Goal: Task Accomplishment & Management: Manage account settings

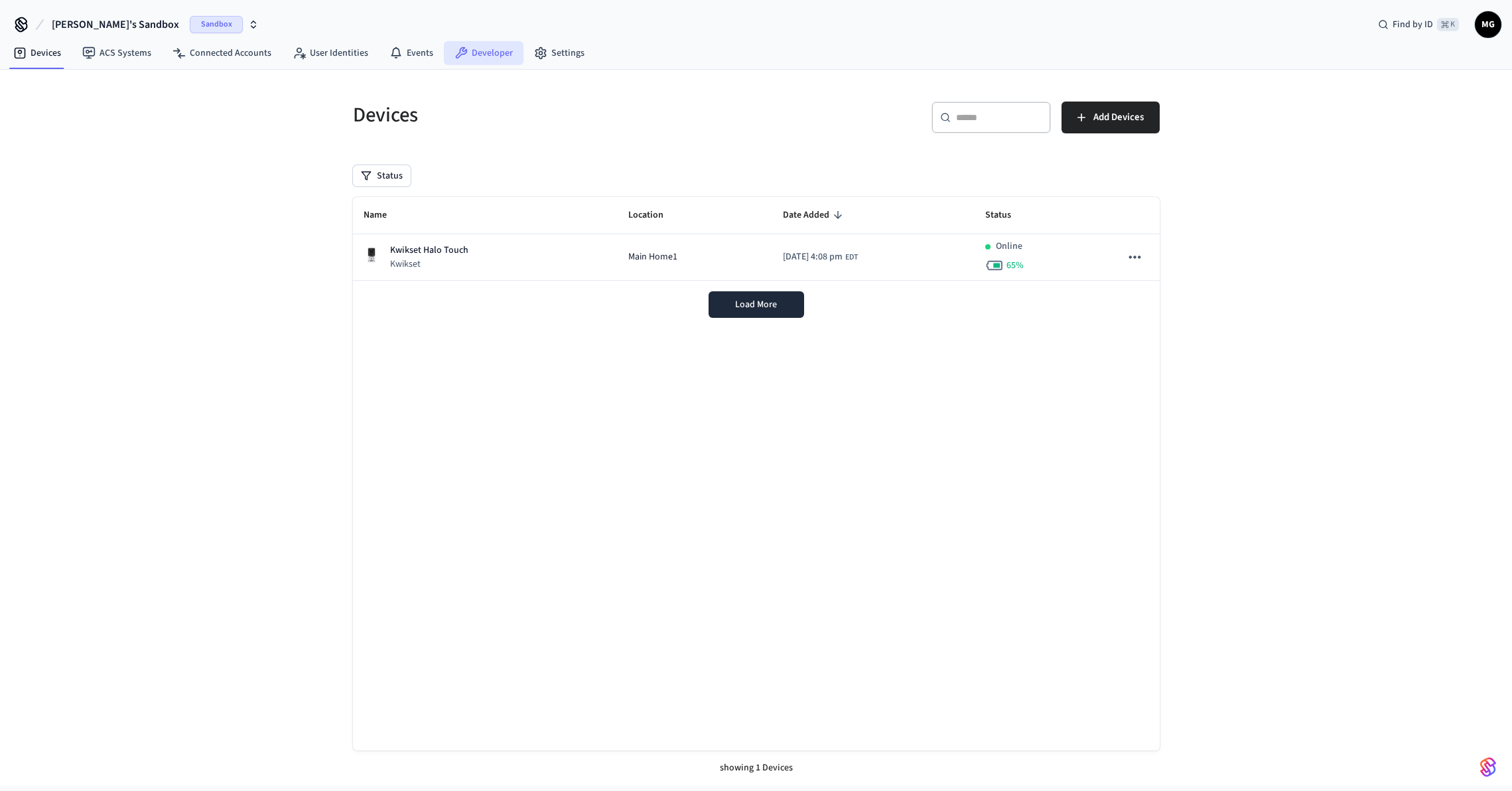
click at [483, 48] on link "Developer" at bounding box center [484, 53] width 79 height 24
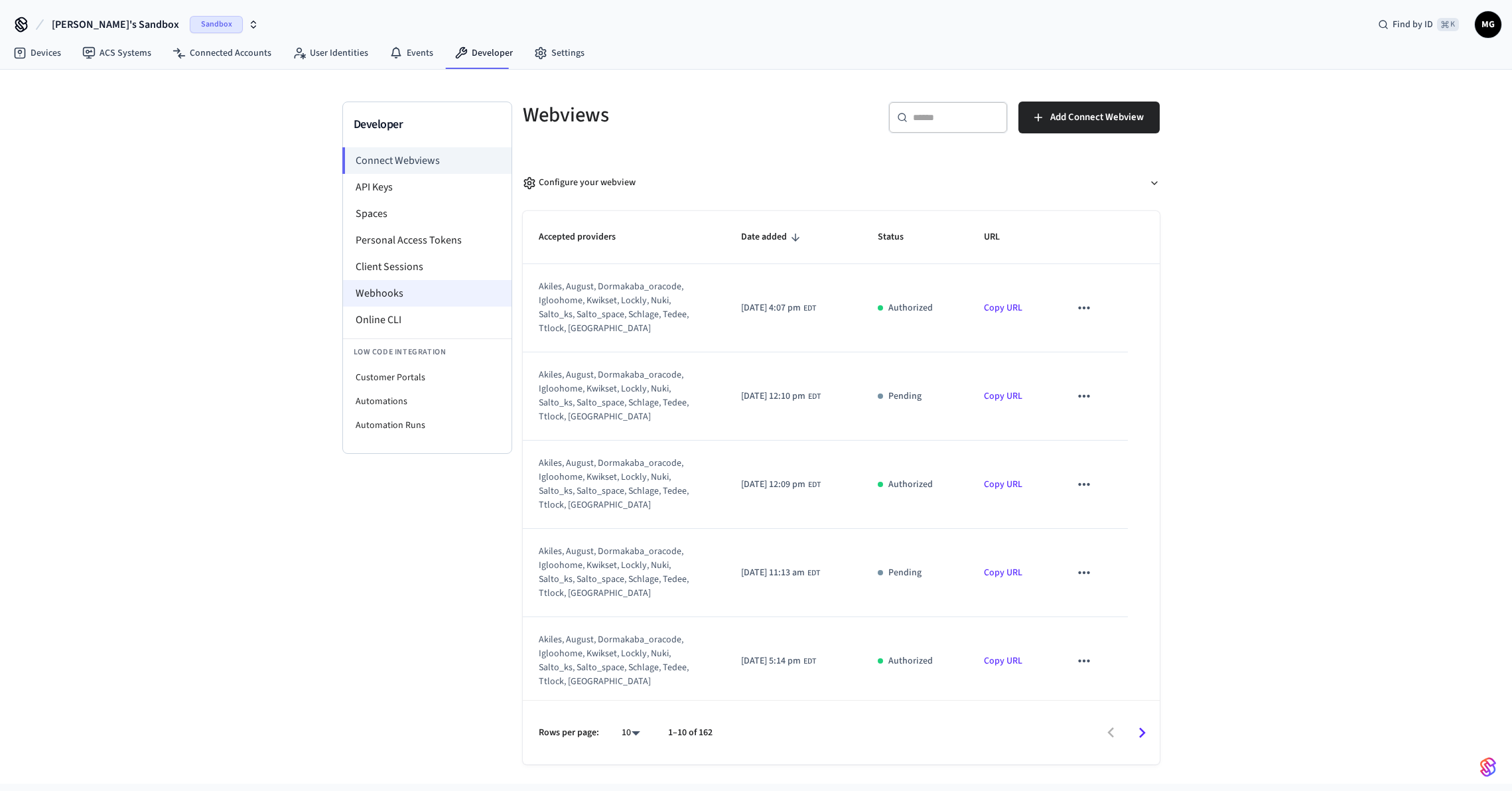
click at [406, 297] on li "Webhooks" at bounding box center [427, 293] width 169 height 26
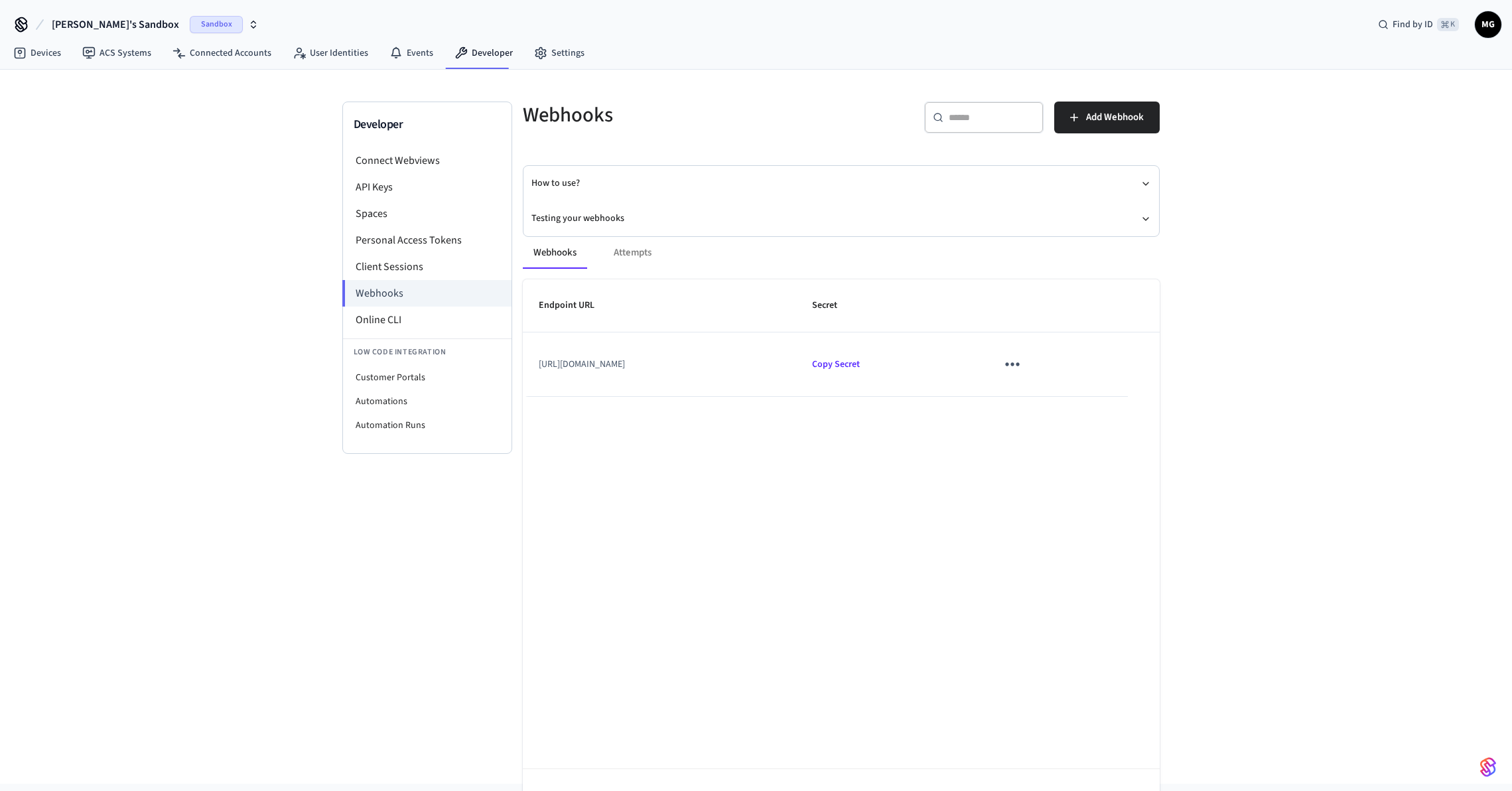
click at [1022, 366] on icon "sticky table" at bounding box center [1012, 364] width 20 height 20
click at [1087, 395] on li "Edit" at bounding box center [1089, 404] width 63 height 36
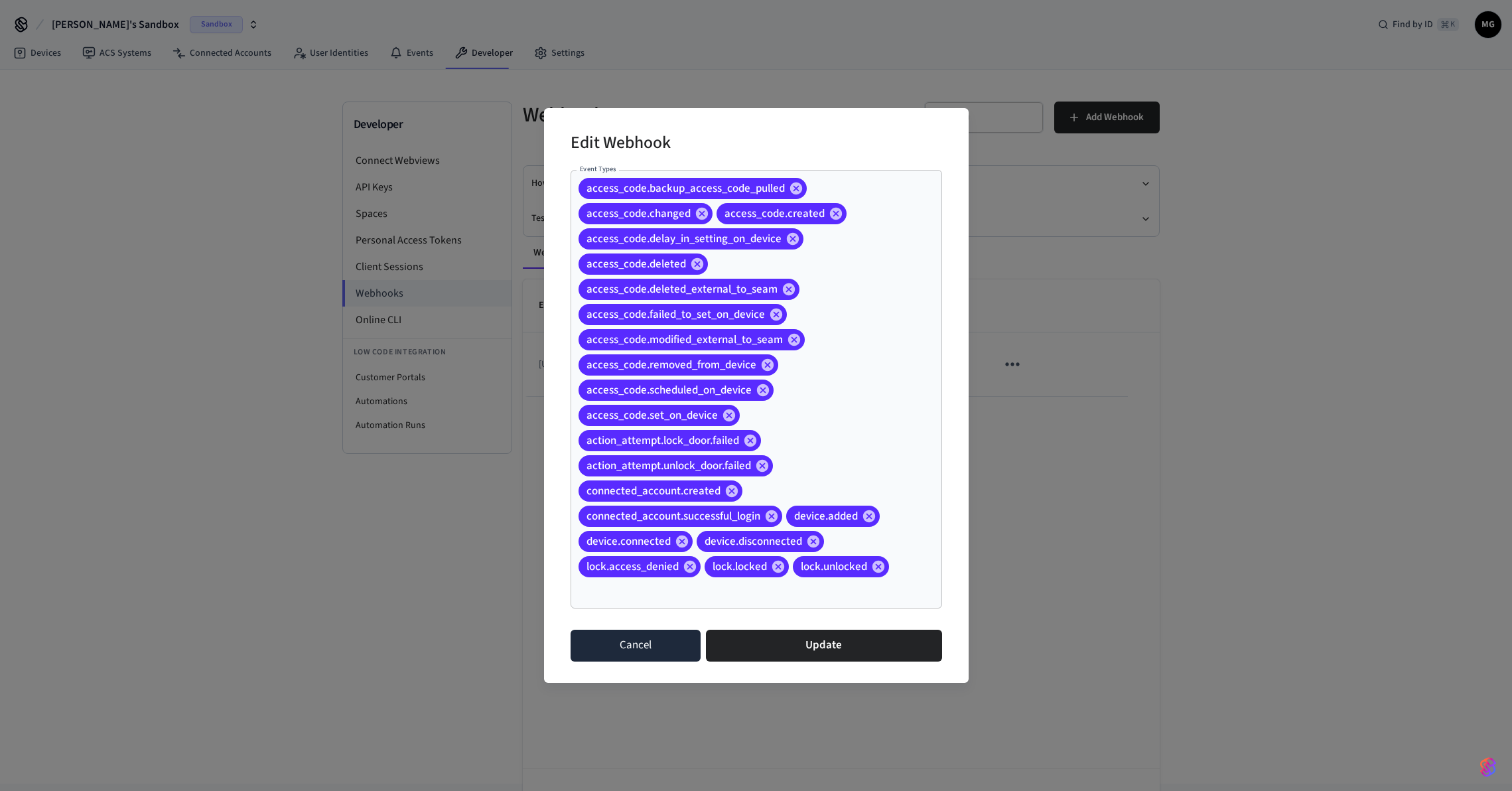
click at [640, 644] on button "Cancel" at bounding box center [636, 646] width 131 height 32
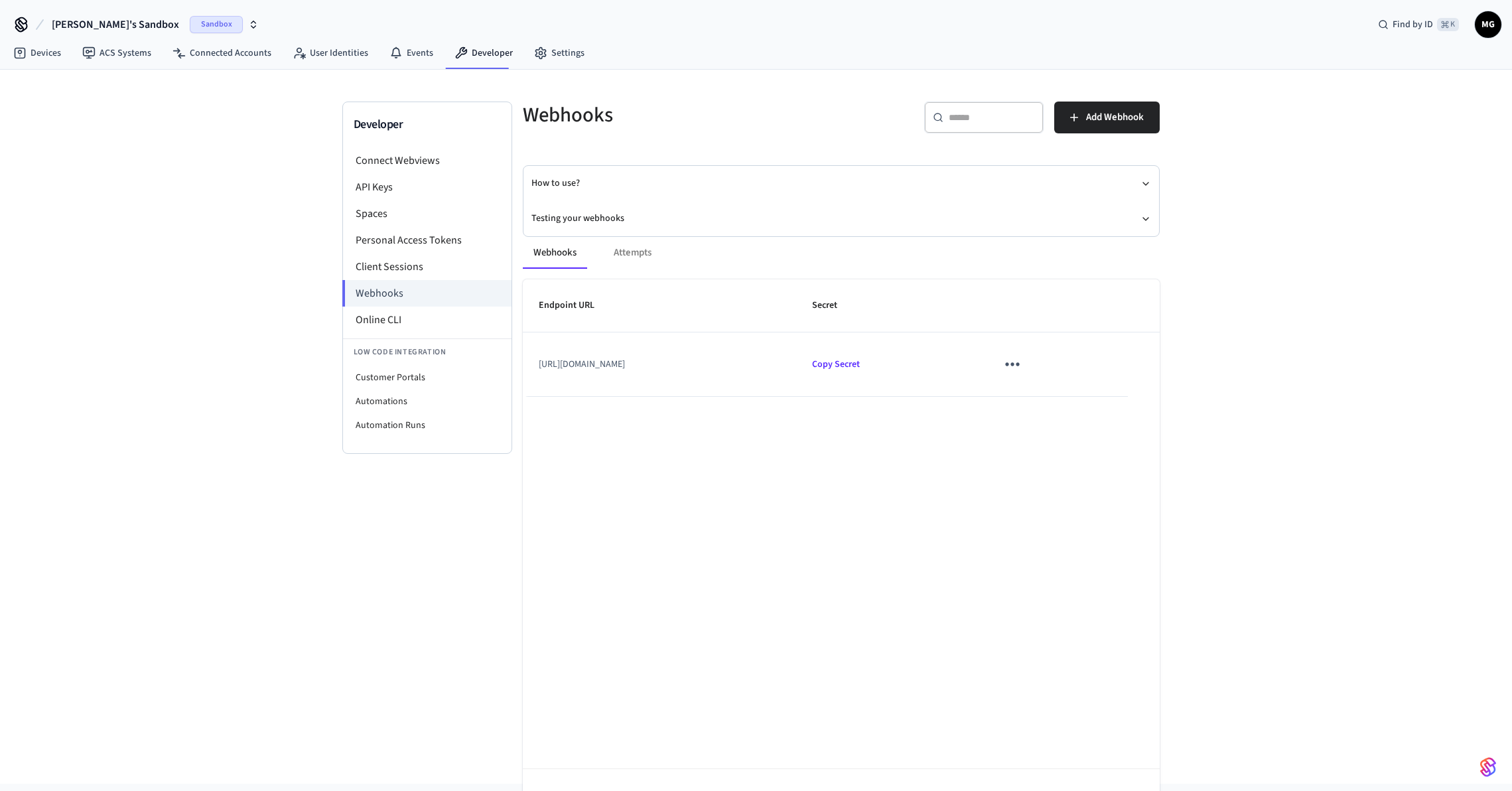
click at [74, 19] on span "[PERSON_NAME]'s Sandbox" at bounding box center [116, 24] width 127 height 16
click at [79, 107] on div "Production Production" at bounding box center [107, 110] width 182 height 17
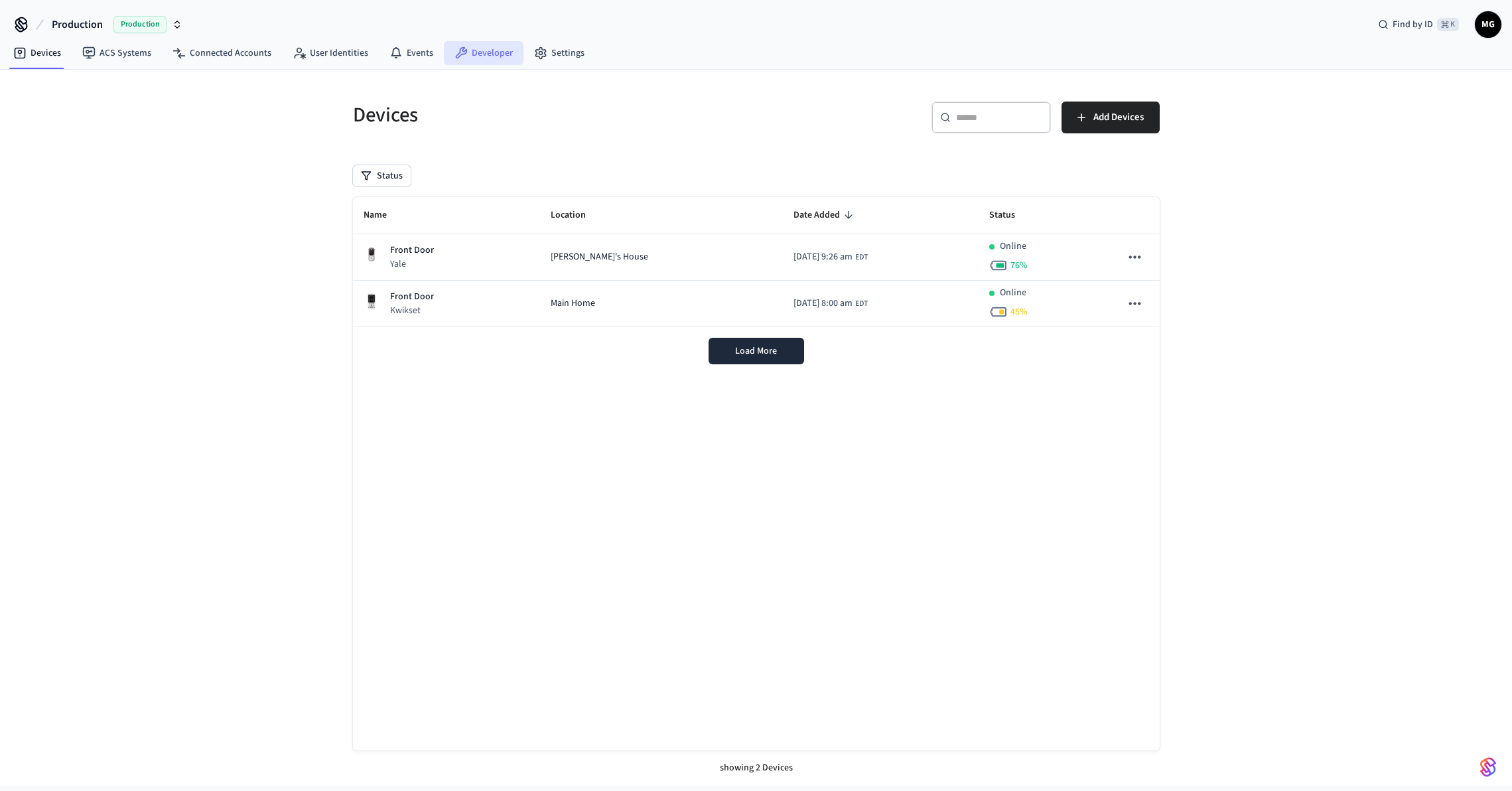
click at [485, 59] on link "Developer" at bounding box center [484, 53] width 79 height 24
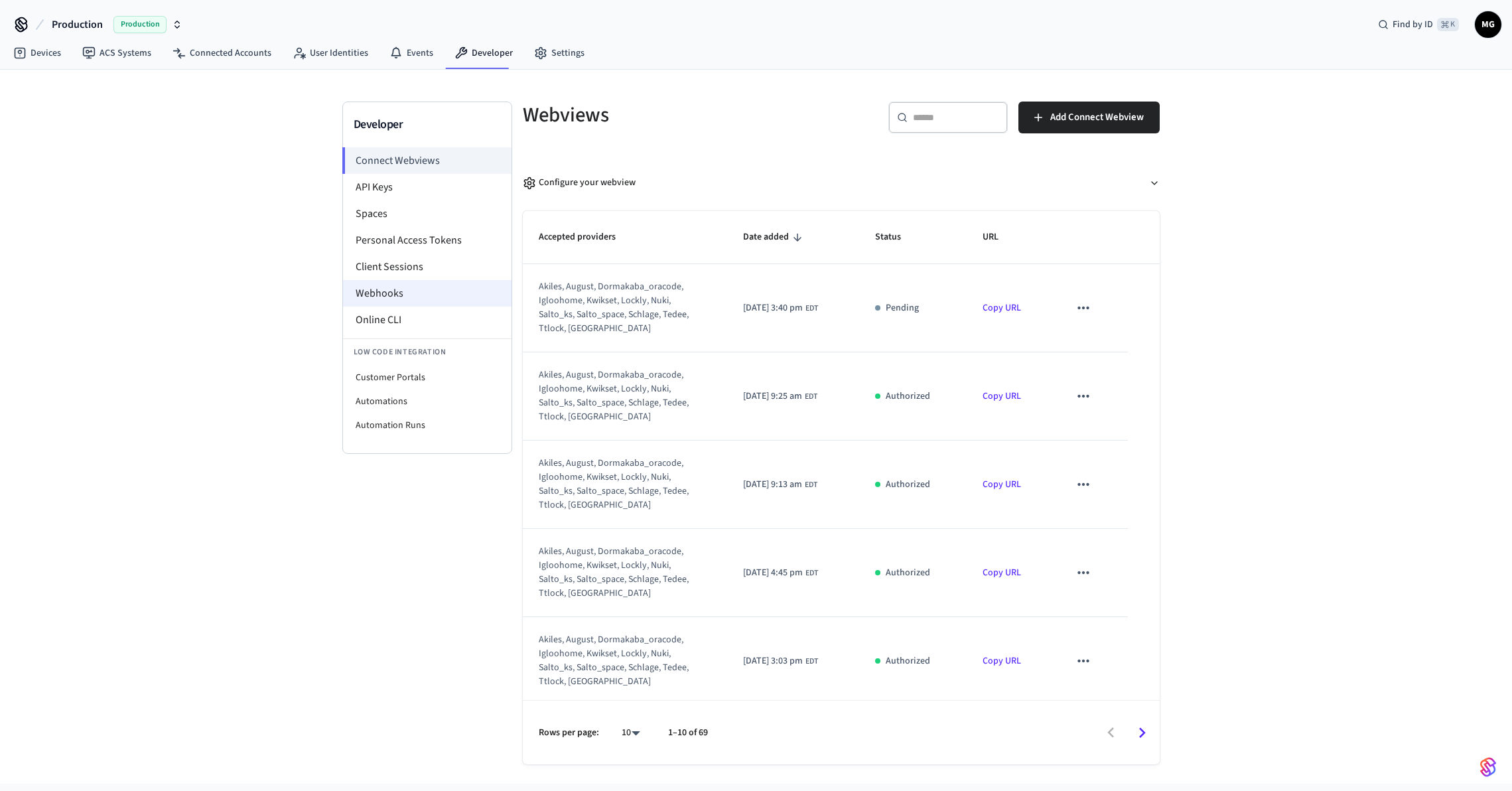
click at [389, 296] on li "Webhooks" at bounding box center [427, 293] width 169 height 26
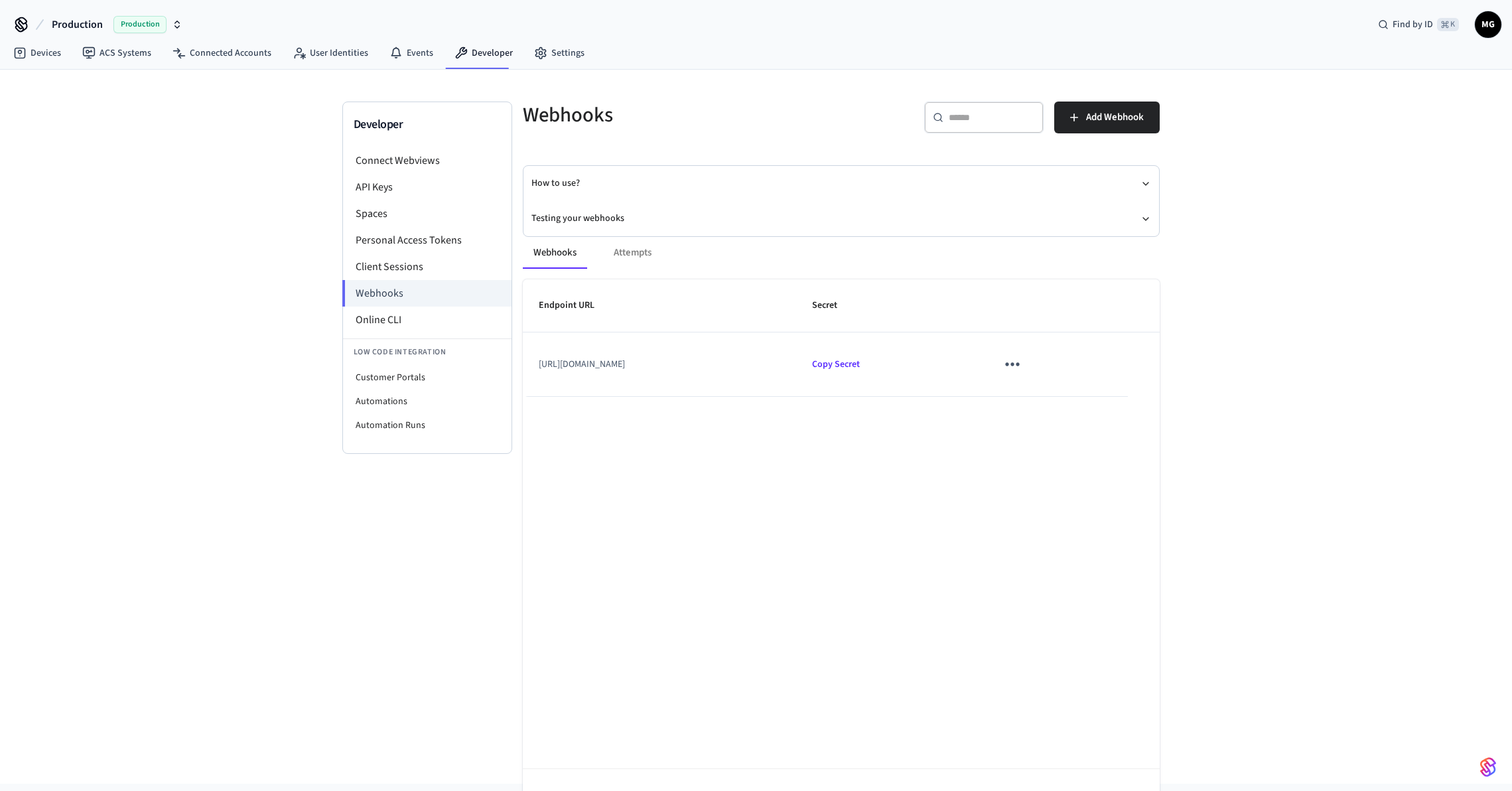
click at [1022, 367] on icon "sticky table" at bounding box center [1012, 364] width 20 height 20
click at [1073, 390] on li "Edit" at bounding box center [1088, 404] width 63 height 36
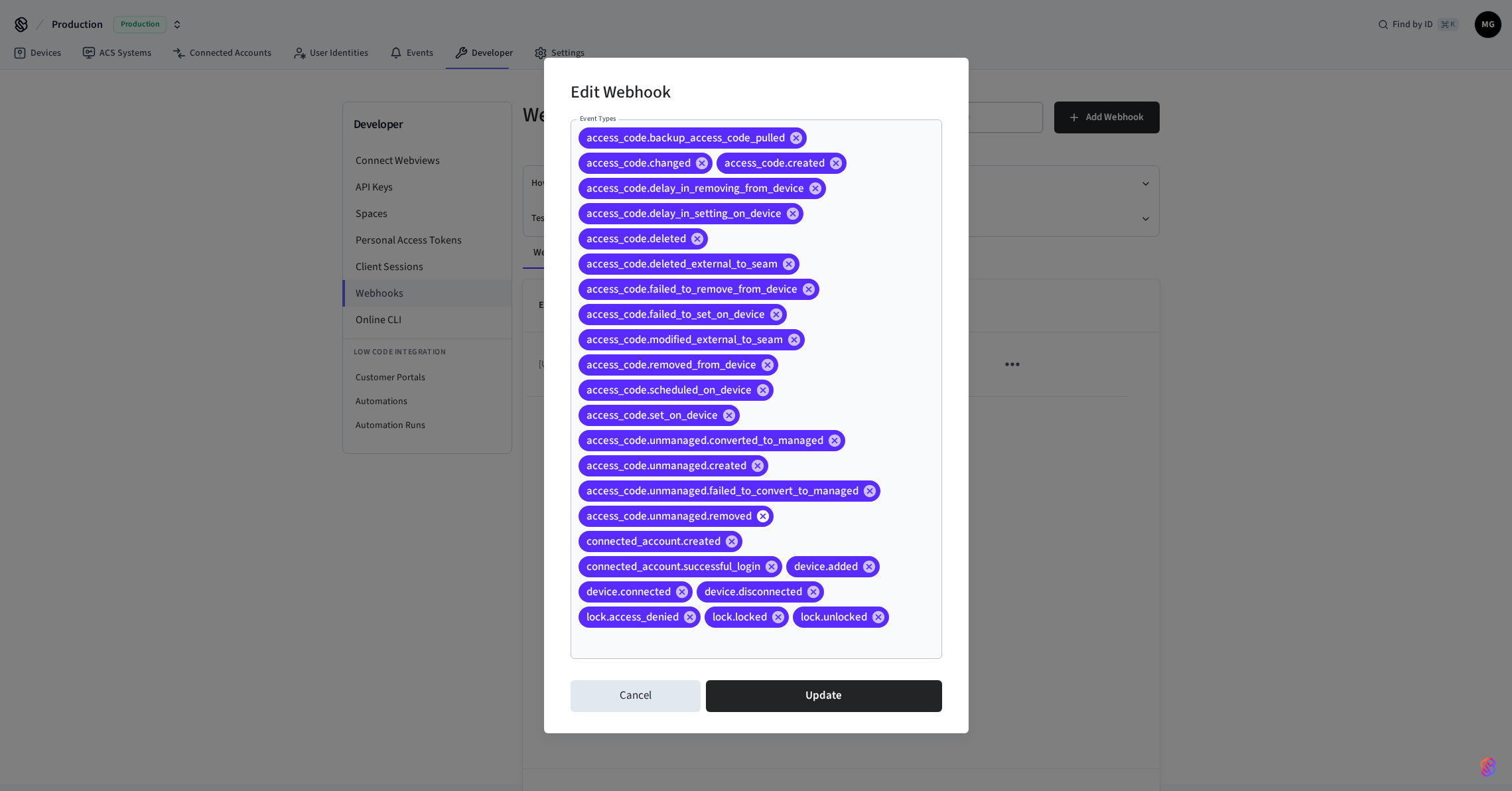
click at [761, 516] on icon at bounding box center [763, 516] width 15 height 15
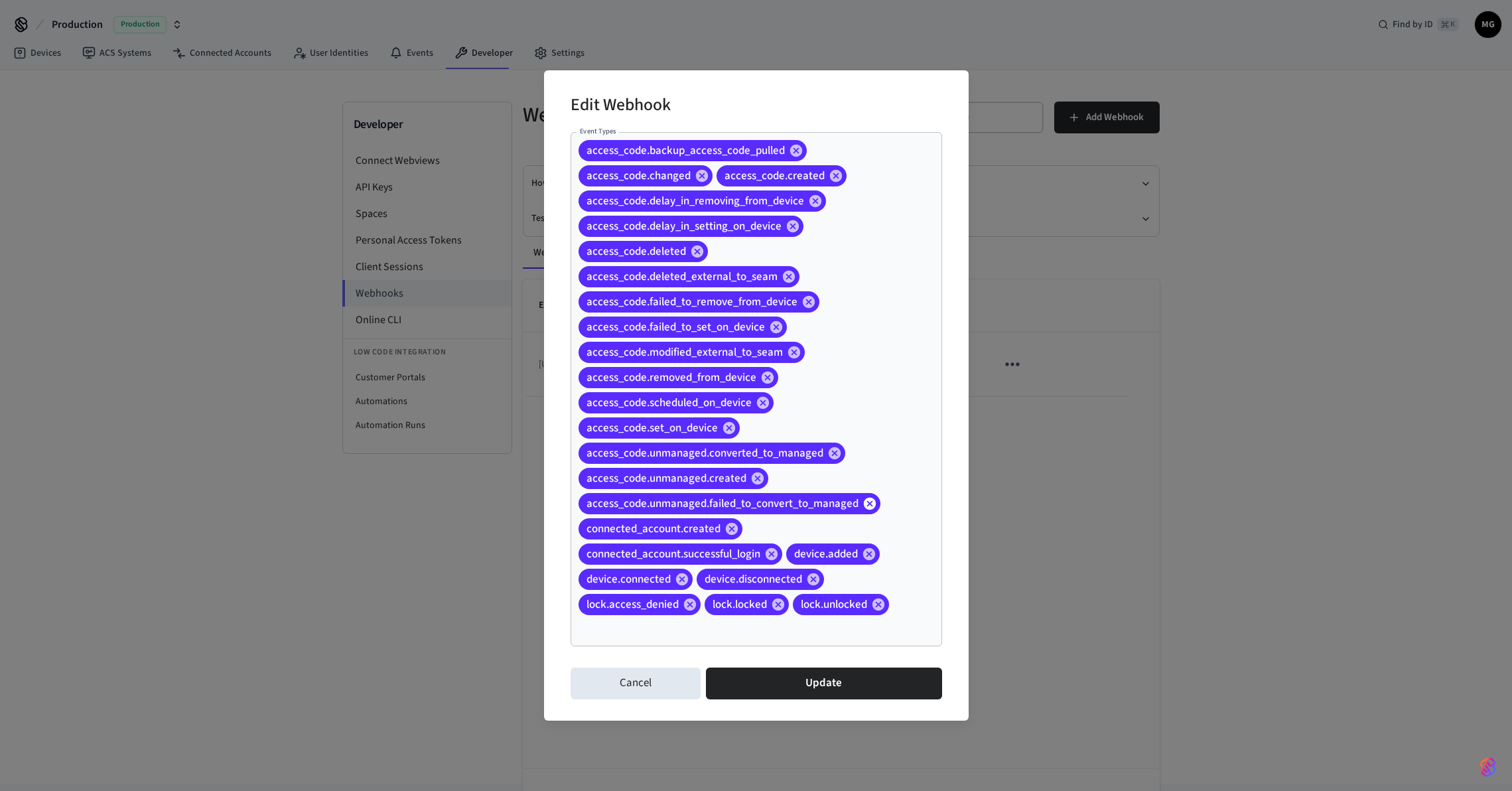
click at [872, 506] on icon at bounding box center [869, 503] width 12 height 12
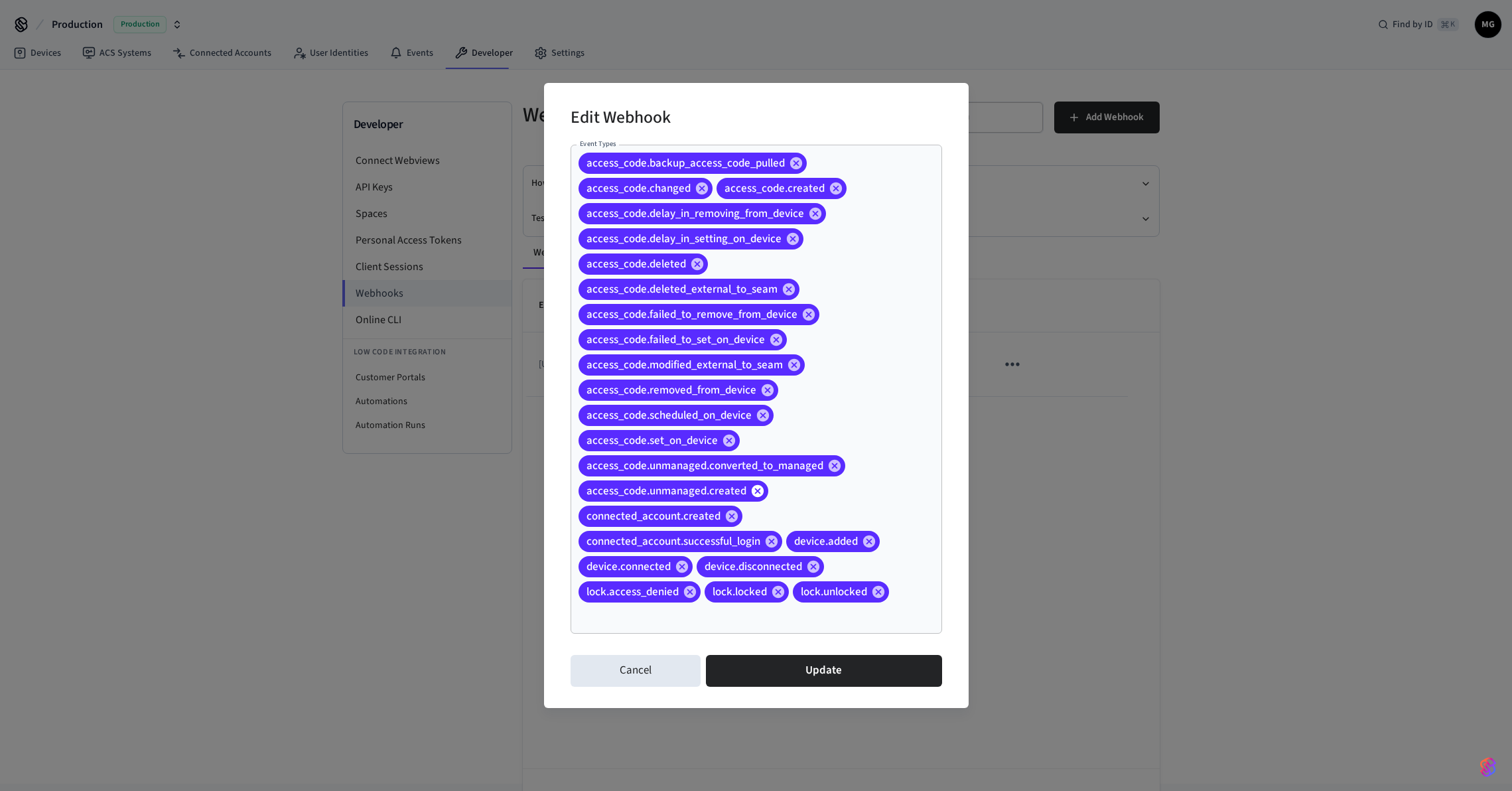
click at [759, 492] on icon at bounding box center [756, 491] width 12 height 12
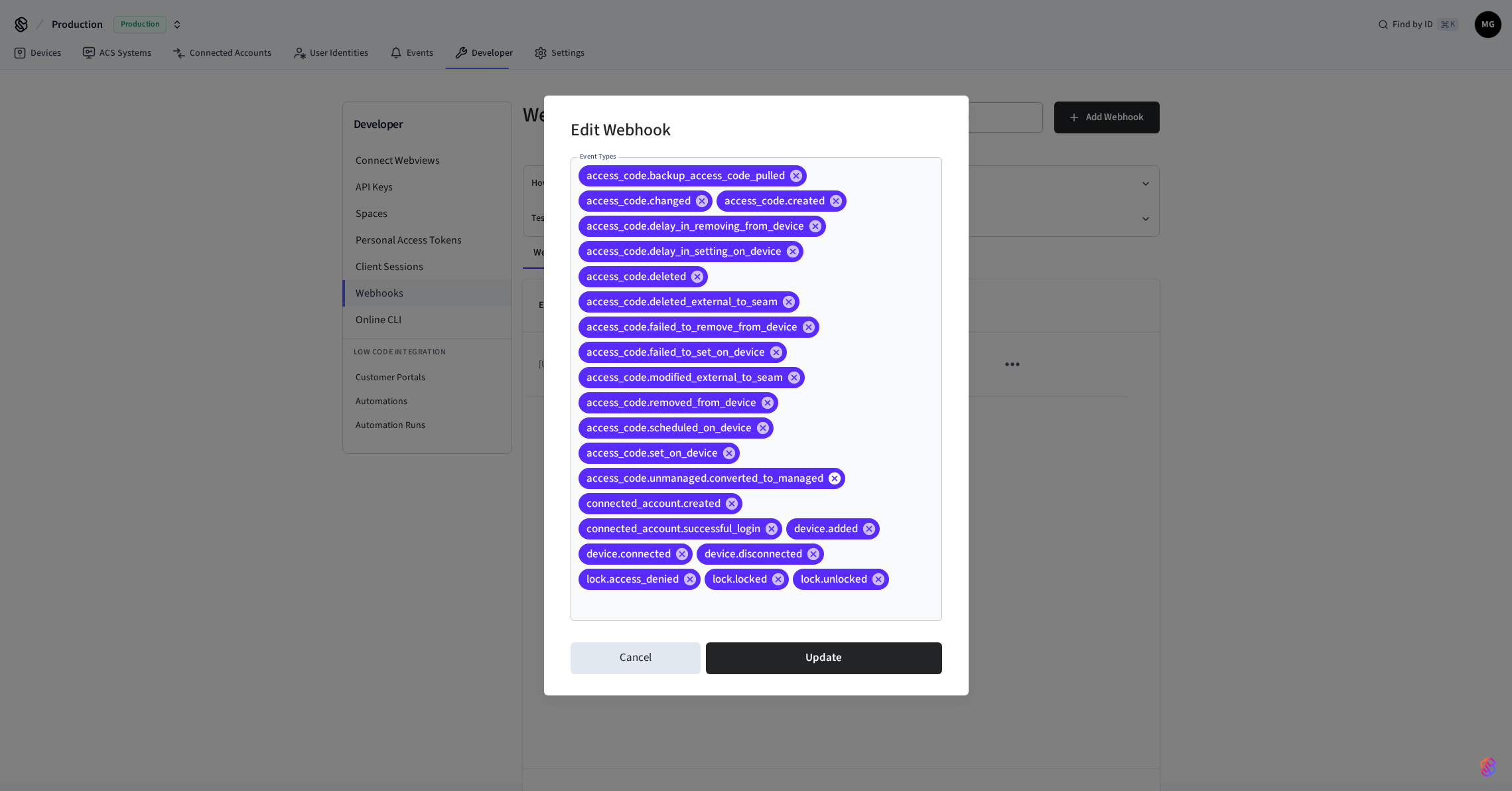
click at [837, 483] on icon at bounding box center [833, 478] width 12 height 12
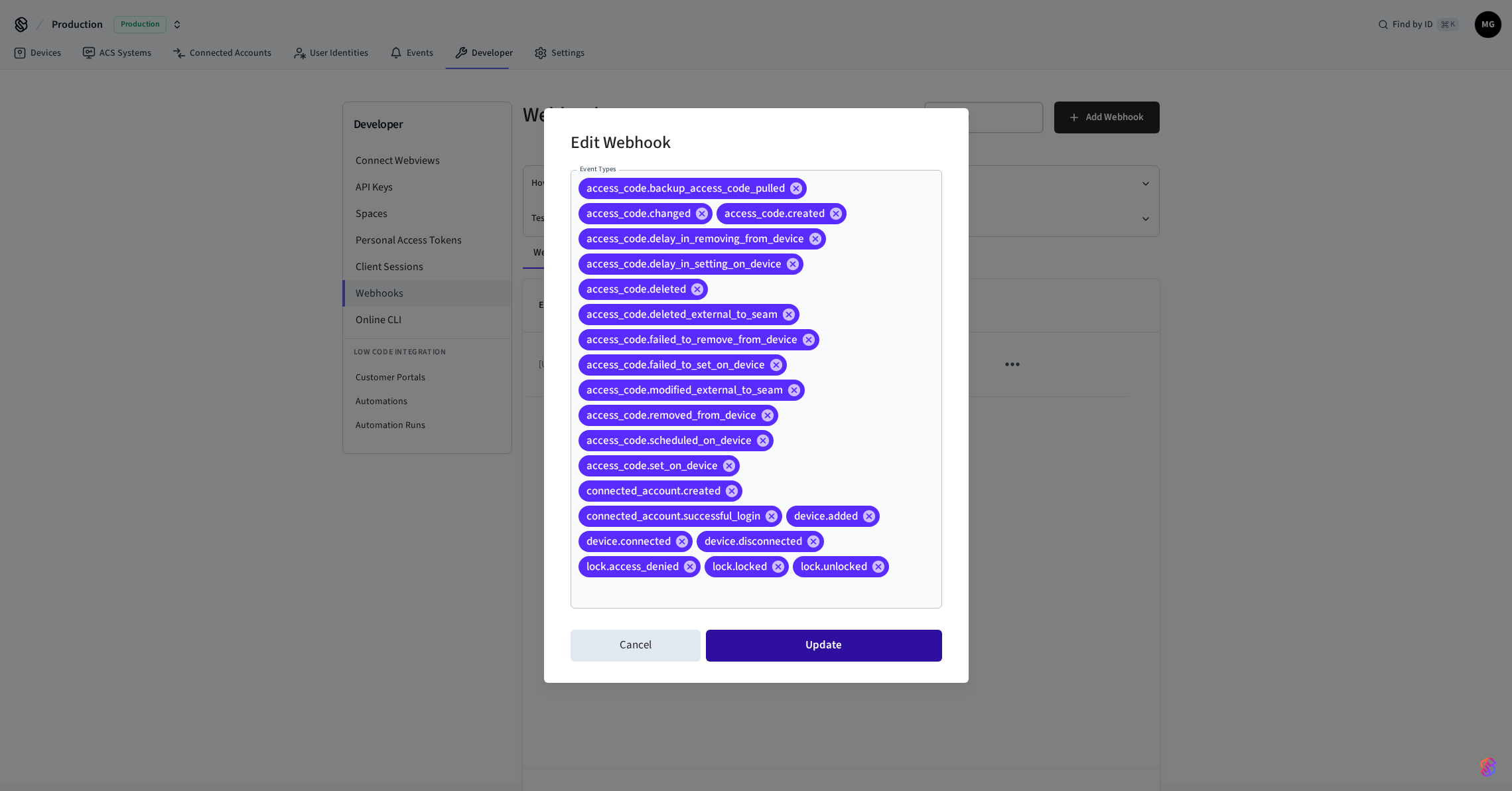
click at [835, 649] on button "Update" at bounding box center [823, 646] width 236 height 32
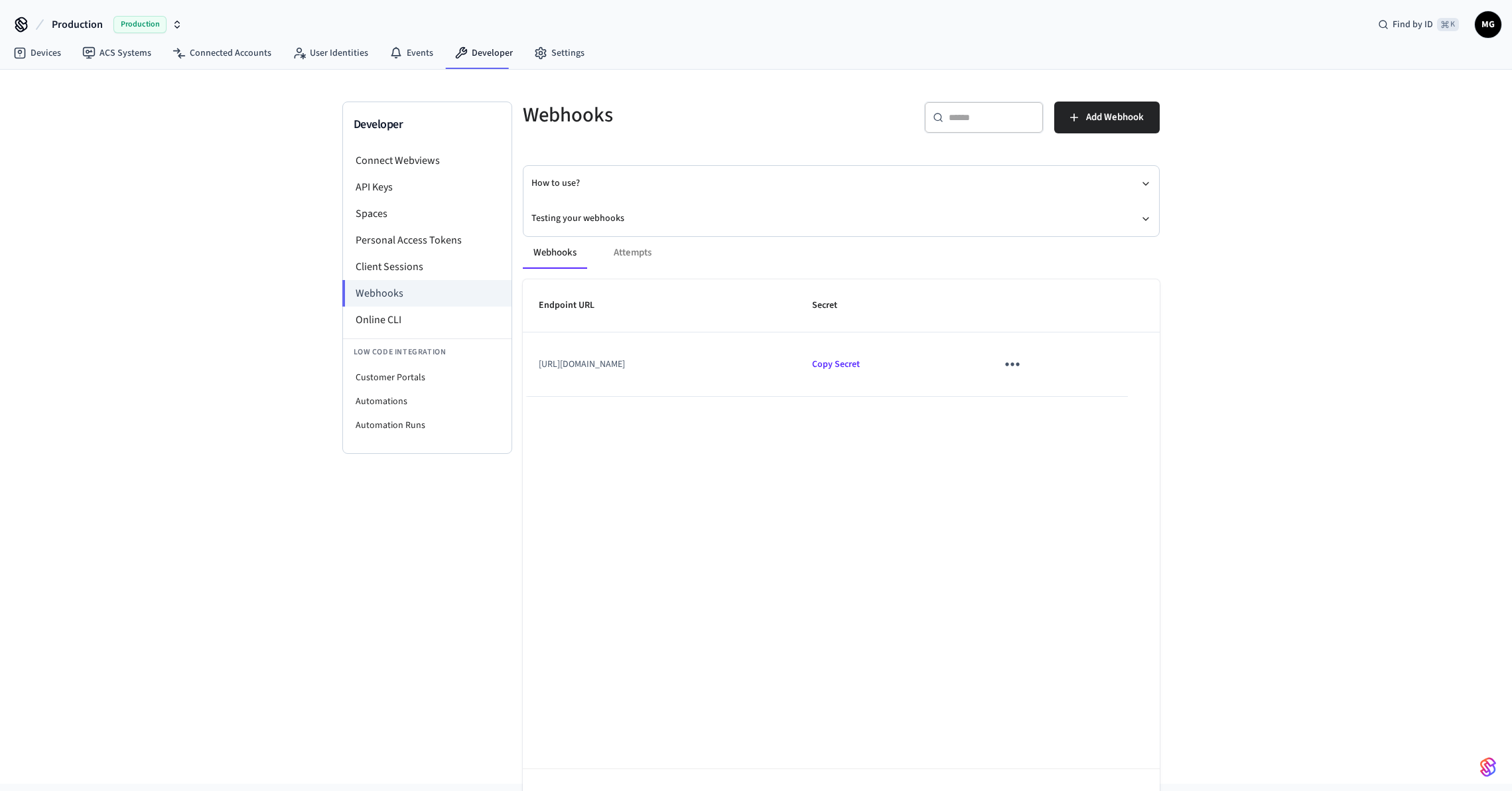
click at [1312, 483] on div "Developer Connect Webviews API Keys Spaces Personal Access Tokens Client Sessio…" at bounding box center [756, 427] width 1512 height 714
